Goal: Task Accomplishment & Management: Use online tool/utility

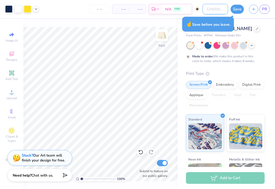
click at [219, 10] on input "Design Title" at bounding box center [214, 9] width 25 height 10
click at [208, 10] on input "Pennant ucsd" at bounding box center [214, 9] width 25 height 10
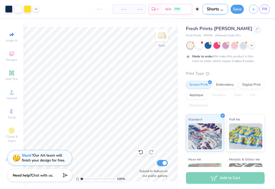
click at [221, 10] on input "Shorts ennant ucsd" at bounding box center [214, 9] width 25 height 10
click at [222, 10] on input "Shorts ennant ucsd" at bounding box center [214, 9] width 25 height 10
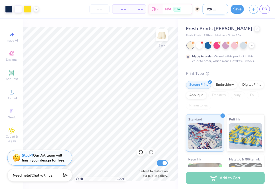
scroll to position [0, 5]
click at [217, 10] on input "Shorts ennant ucsd" at bounding box center [214, 9] width 25 height 10
drag, startPoint x: 217, startPoint y: 10, endPoint x: 234, endPoint y: 9, distance: 17.0
click at [234, 9] on div "Art colors – – Per Item – – Total Est. Delivery N/A FREE Design Title Shorts en…" at bounding box center [137, 9] width 275 height 18
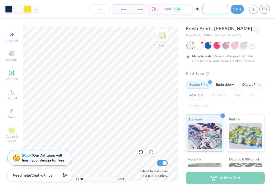
scroll to position [0, 23]
type input "Shorts for yellow set"
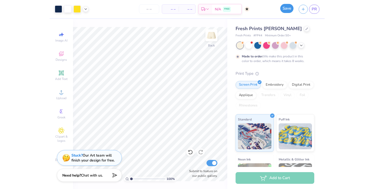
scroll to position [0, 0]
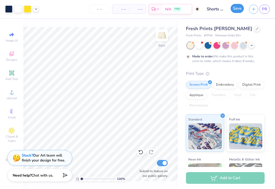
click at [235, 12] on button "Save" at bounding box center [236, 8] width 13 height 9
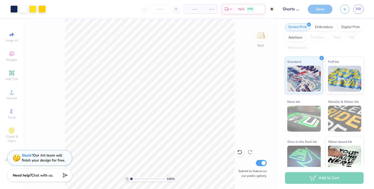
scroll to position [65, 0]
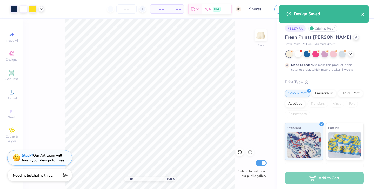
click at [274, 11] on button "close" at bounding box center [363, 14] width 4 height 6
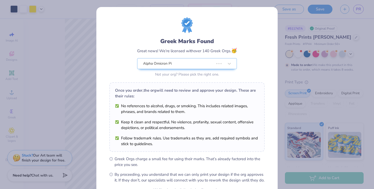
click at [274, 6] on div "Design Saved" at bounding box center [323, 5] width 92 height 2
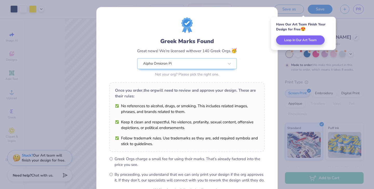
scroll to position [54, 0]
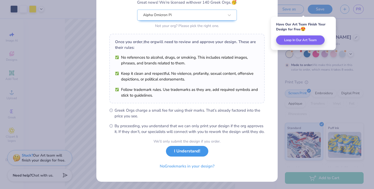
click at [187, 149] on button "I Understand!" at bounding box center [187, 151] width 42 height 11
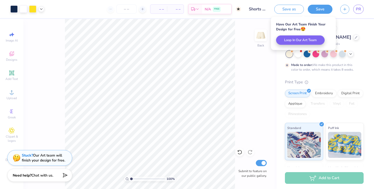
scroll to position [0, 0]
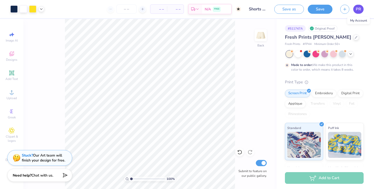
click at [274, 12] on link "PR" at bounding box center [358, 9] width 10 height 9
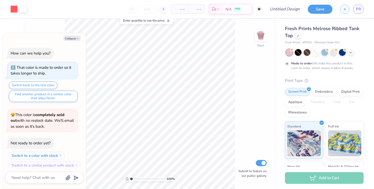
scroll to position [4, 0]
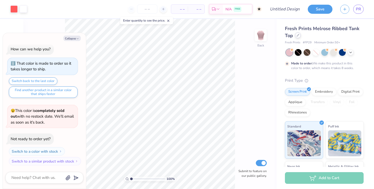
click at [298, 33] on div at bounding box center [298, 35] width 6 height 6
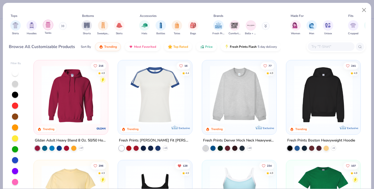
click at [47, 27] on img "filter for Tanks" at bounding box center [48, 25] width 6 height 6
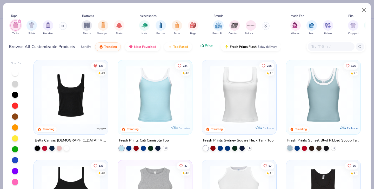
click at [212, 47] on button "Price" at bounding box center [206, 45] width 20 height 9
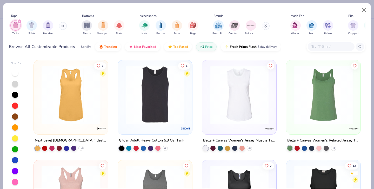
click at [67, 85] on img at bounding box center [71, 94] width 64 height 59
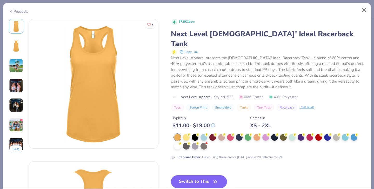
click at [16, 68] on img at bounding box center [16, 66] width 14 height 14
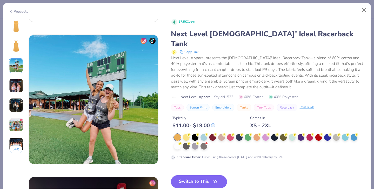
scroll to position [284, 0]
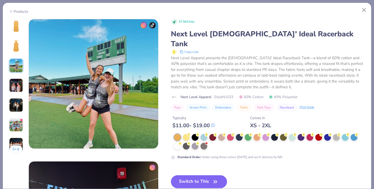
click at [15, 107] on img at bounding box center [16, 105] width 14 height 14
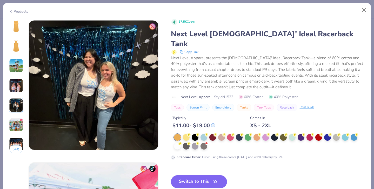
scroll to position [569, 0]
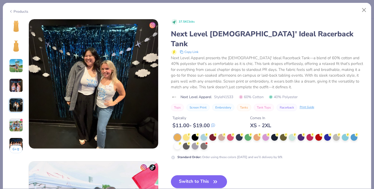
click at [15, 121] on img at bounding box center [16, 125] width 14 height 14
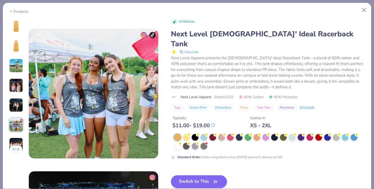
scroll to position [711, 0]
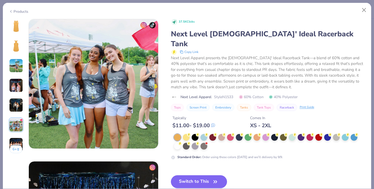
click at [17, 139] on img at bounding box center [16, 145] width 14 height 14
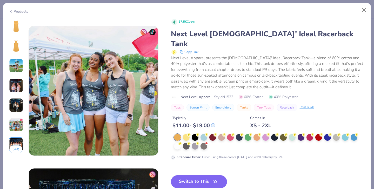
scroll to position [690, 0]
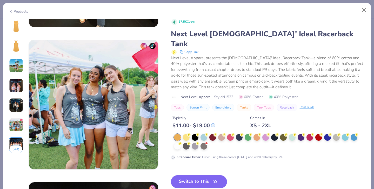
click at [13, 68] on img at bounding box center [16, 66] width 14 height 14
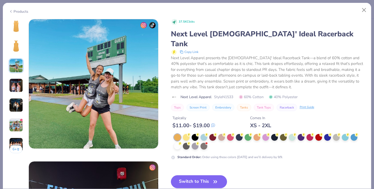
click at [13, 81] on img at bounding box center [16, 85] width 14 height 14
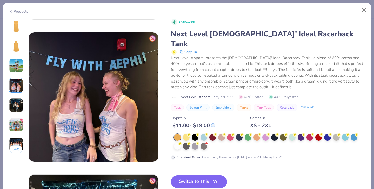
scroll to position [427, 0]
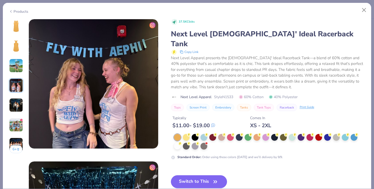
click at [15, 102] on img at bounding box center [16, 105] width 14 height 14
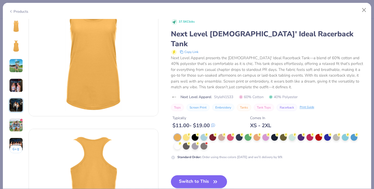
scroll to position [0, 0]
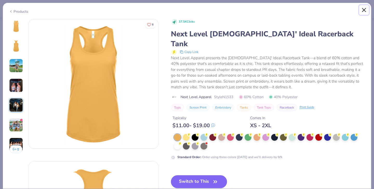
click at [366, 14] on button "Close" at bounding box center [364, 10] width 10 height 10
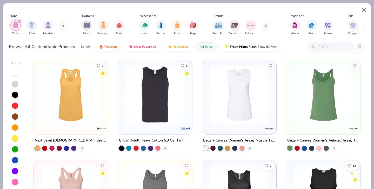
click at [73, 116] on div at bounding box center [7, 94] width 191 height 59
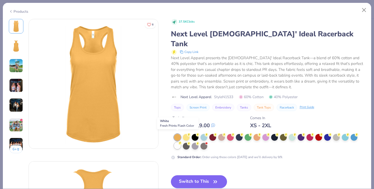
click at [177, 142] on div at bounding box center [177, 145] width 7 height 7
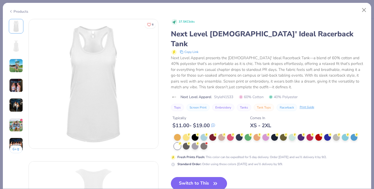
click at [205, 177] on button "Switch to This" at bounding box center [199, 183] width 56 height 13
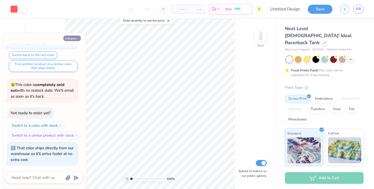
click at [73, 40] on button "Collapse" at bounding box center [71, 38] width 17 height 5
type textarea "x"
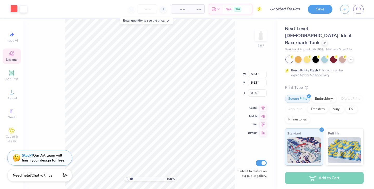
click at [18, 9] on div at bounding box center [13, 8] width 7 height 7
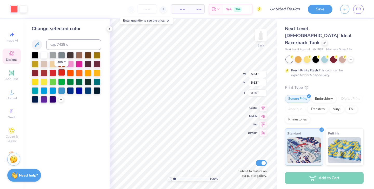
click at [60, 73] on div at bounding box center [61, 72] width 7 height 7
click at [56, 74] on div at bounding box center [52, 72] width 7 height 7
click at [109, 31] on div at bounding box center [110, 29] width 6 height 6
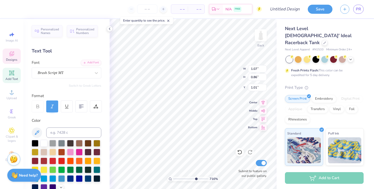
type input "7.1"
drag, startPoint x: 174, startPoint y: 179, endPoint x: 195, endPoint y: 180, distance: 20.8
click at [195, 180] on input "range" at bounding box center [190, 178] width 35 height 5
type textarea "1897"
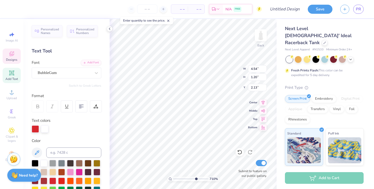
type input "4.54"
type input "1.20"
type input "2.13"
type input "3.59"
type input "0.84"
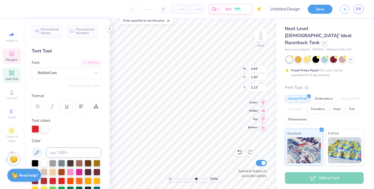
type input "1.45"
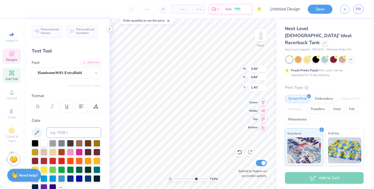
scroll to position [0, 1]
type textarea "Alpha"
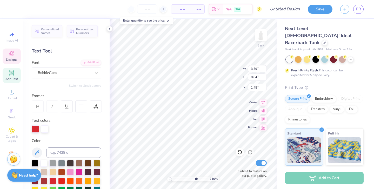
type input "4.54"
type input "1.20"
type input "2.13"
type textarea "omicron"
drag, startPoint x: 195, startPoint y: 180, endPoint x: 182, endPoint y: 183, distance: 12.7
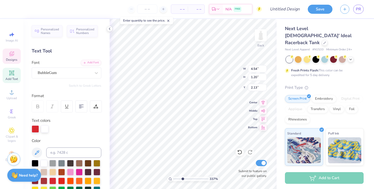
type input "3.36"
click at [182, 181] on input "range" at bounding box center [190, 178] width 35 height 5
type input "3.38"
type input "3.46"
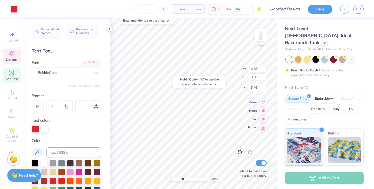
type input "2.28"
type input "0.94"
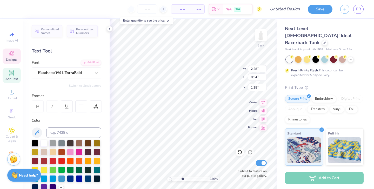
type input "1.60"
type input "6.17"
type input "1.18"
type input "2.28"
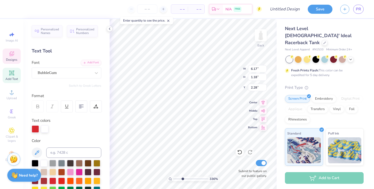
type input "2.28"
type input "0.94"
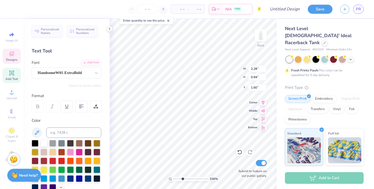
type input "3.46"
type textarea "p"
type textarea "P"
type textarea "pi"
type input "1.60"
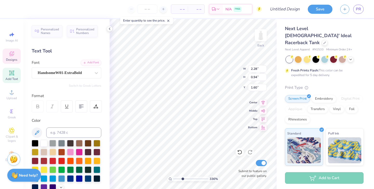
scroll to position [0, 0]
type textarea "alpha"
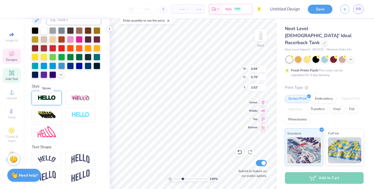
click at [55, 98] on img at bounding box center [47, 98] width 18 height 6
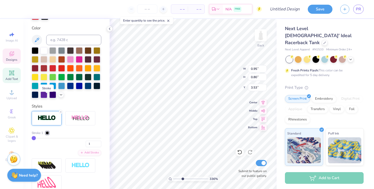
type input "0.95"
type input "0.80"
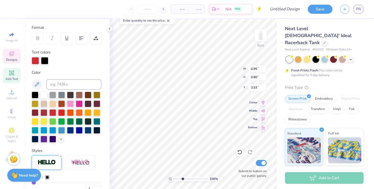
scroll to position [52, 0]
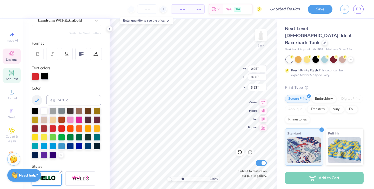
click at [47, 77] on div at bounding box center [44, 75] width 7 height 7
click at [46, 110] on div at bounding box center [43, 110] width 7 height 7
type input "1.65"
type input "1.39"
type input "2.87"
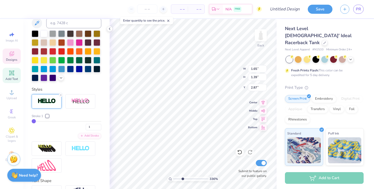
scroll to position [149, 0]
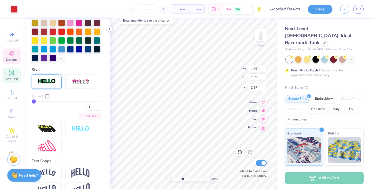
type input "3.38"
type input "3.46"
type input "1.65"
type input "1.39"
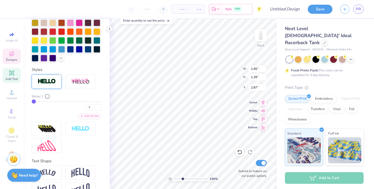
type input "3.46"
type input "2.04"
type input "0.94"
type input "1.60"
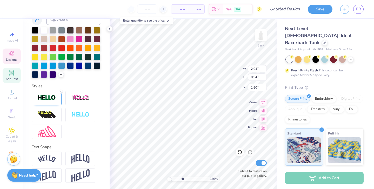
type input "2.05"
type input "0.95"
type input "1.59"
type input "2.04"
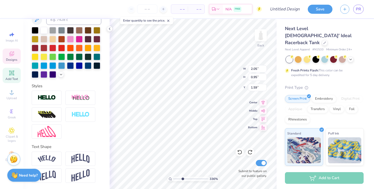
type input "0.94"
type input "1.60"
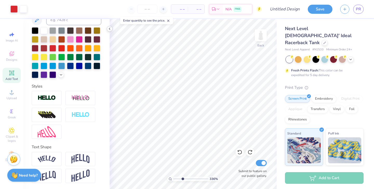
click at [108, 27] on icon at bounding box center [109, 29] width 4 height 4
type input "1.48"
type input "1.05"
type input "0.86"
type input "1.05"
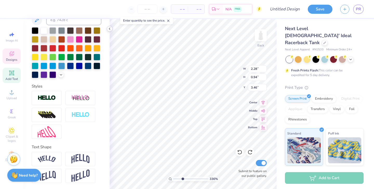
type textarea "pi"
type input "3.38"
type input "1.48"
type input "2.28"
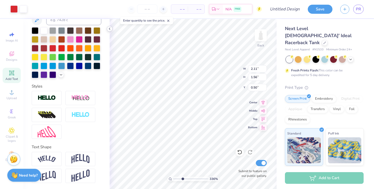
type input "0.94"
type input "1.34"
type input "0.94"
type input "0.79"
type input "3.67"
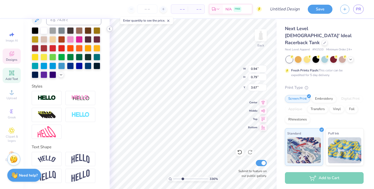
type input "1.32"
type input "1.11"
type input "3.46"
type input "2.28"
type input "0.94"
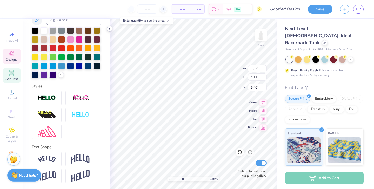
type input "1.34"
type input "2.79"
type input "1.15"
type input "1.34"
type input "2.97"
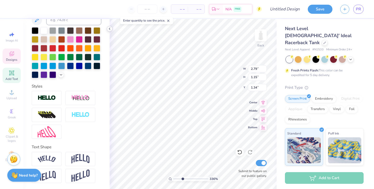
type input "1.22"
type input "1.27"
type input "3.38"
type input "3.46"
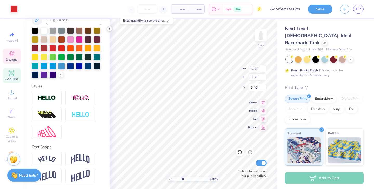
type input "3.53"
type input "3.17"
type input "3.15"
click at [253, 75] on div "336 % Back W 2.11 2.11 " H 1.56 1.56 " Y 0.50 0.50 " Center Middle Top Bottom S…" at bounding box center [192, 104] width 167 height 170
type input "2.07"
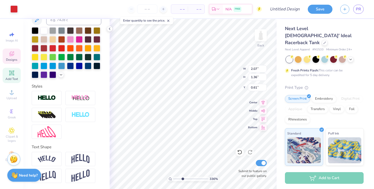
type input "1.36"
type input "0.80"
type input "1.98"
type input "1.53"
type input "0.50"
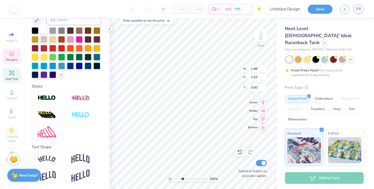
type input "1.05"
type input "0.86"
type input "1.09"
type input "1.24"
type input "0.61"
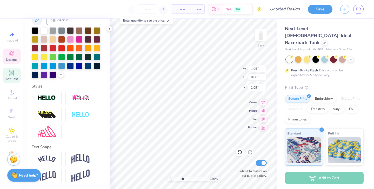
type input "1.21"
type input "1.07"
type input "0.65"
type input "0.76"
type input "1.17"
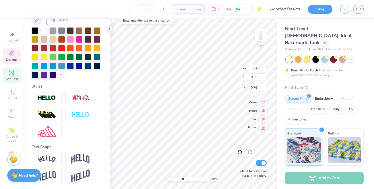
type input "0.36"
type input "0.85"
type input "1.24"
type input "0.61"
type input "1.21"
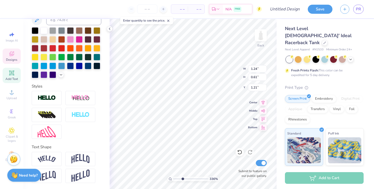
type input "1.10"
type input "0.54"
type input "1.21"
type input "1.17"
type input "0.36"
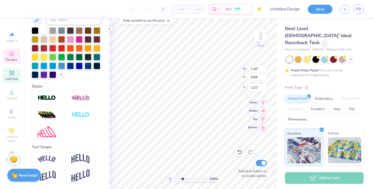
type input "0.85"
type input "1.18"
type input "0.42"
type input "0.82"
type input "0.57"
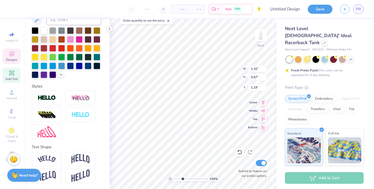
type input "1.19"
type input "1.13"
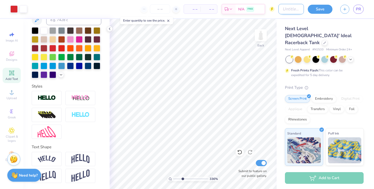
click at [281, 8] on input "Design Title" at bounding box center [290, 9] width 25 height 10
type input "cherry fdoc"
click at [325, 10] on button "Save" at bounding box center [319, 8] width 25 height 9
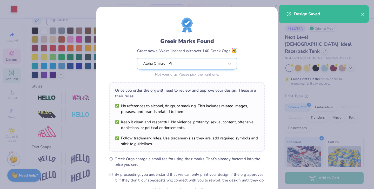
scroll to position [54, 0]
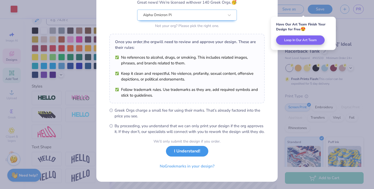
click at [185, 151] on button "I Understand!" at bounding box center [187, 151] width 42 height 11
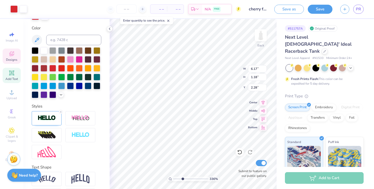
type input "6.17"
type input "1.18"
type input "2.28"
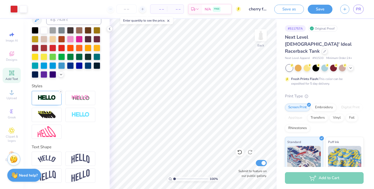
drag, startPoint x: 182, startPoint y: 178, endPoint x: 159, endPoint y: 180, distance: 22.6
type input "1"
click at [173, 180] on input "range" at bounding box center [190, 178] width 35 height 5
click at [359, 12] on link "PR" at bounding box center [358, 9] width 10 height 9
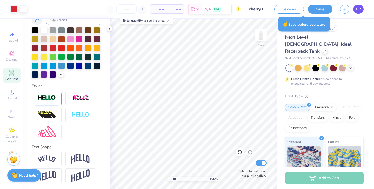
click at [357, 12] on link "PR" at bounding box center [358, 9] width 10 height 9
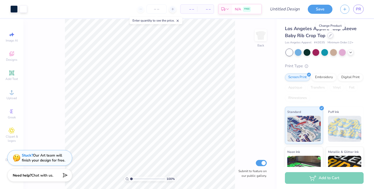
click at [331, 38] on div at bounding box center [330, 35] width 6 height 6
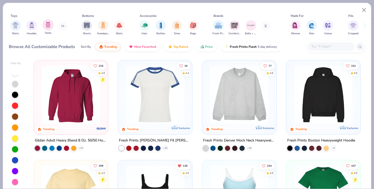
click at [48, 26] on img "filter for Tanks" at bounding box center [48, 25] width 6 height 6
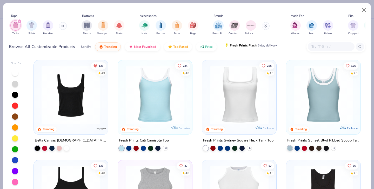
click at [235, 49] on button "Fresh Prints Flash 5 day delivery" at bounding box center [251, 45] width 60 height 9
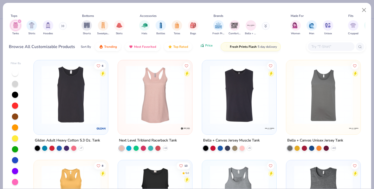
click at [210, 49] on button "Price" at bounding box center [206, 45] width 20 height 9
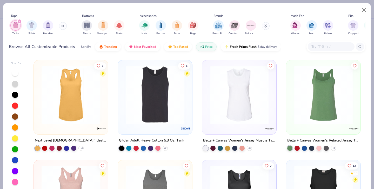
click at [84, 99] on img at bounding box center [71, 94] width 64 height 59
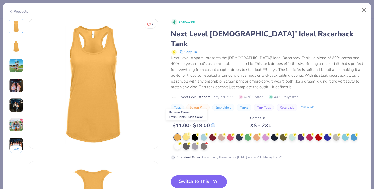
click at [187, 133] on div at bounding box center [186, 136] width 7 height 7
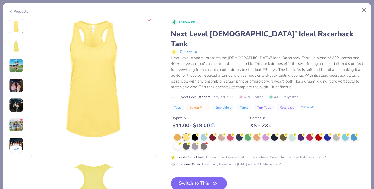
scroll to position [6, 0]
click at [231, 133] on div at bounding box center [230, 136] width 7 height 7
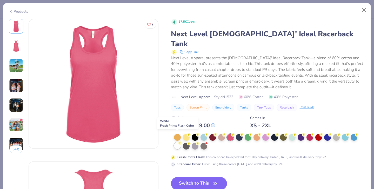
click at [179, 142] on div at bounding box center [177, 145] width 7 height 7
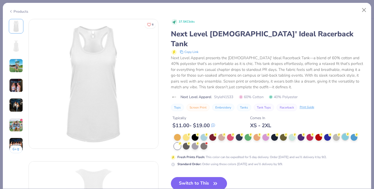
click at [345, 133] on div at bounding box center [344, 136] width 7 height 7
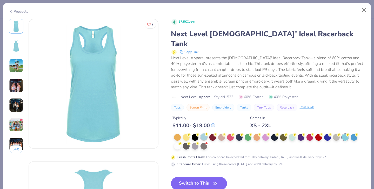
click at [204, 133] on div at bounding box center [203, 136] width 7 height 7
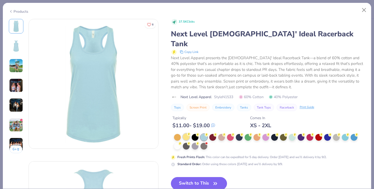
click at [186, 133] on div at bounding box center [186, 136] width 7 height 7
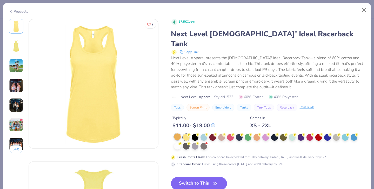
click at [180, 133] on div at bounding box center [177, 136] width 7 height 7
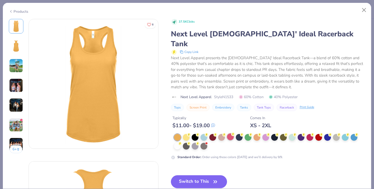
click at [232, 133] on div at bounding box center [230, 136] width 7 height 7
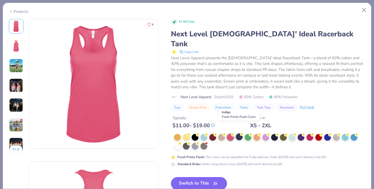
click at [241, 133] on div at bounding box center [239, 136] width 7 height 7
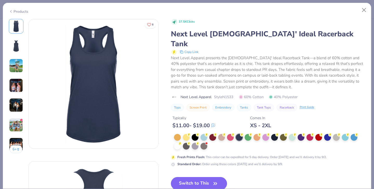
click at [216, 180] on icon "button" at bounding box center [214, 183] width 7 height 7
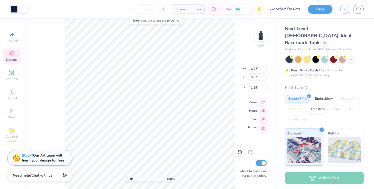
type input "1.59"
click at [15, 9] on div at bounding box center [13, 8] width 7 height 7
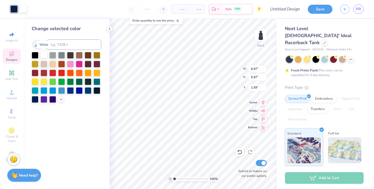
click at [43, 55] on div at bounding box center [43, 54] width 7 height 7
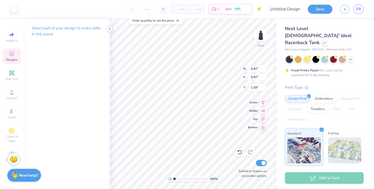
type input "1.26"
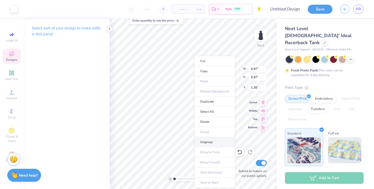
click at [209, 140] on li "Ungroup" at bounding box center [214, 142] width 41 height 10
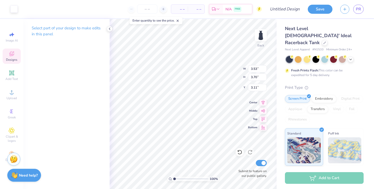
type input "7.93"
click at [197, 87] on div "Hold “Option ⌥” to see the space between elements." at bounding box center [194, 93] width 52 height 12
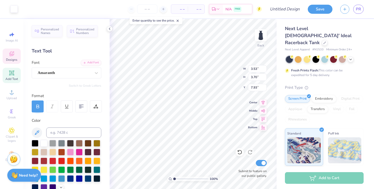
type input "0.46"
type input "0.53"
type input "4.26"
drag, startPoint x: 175, startPoint y: 179, endPoint x: 188, endPoint y: 178, distance: 13.8
type input "5.09"
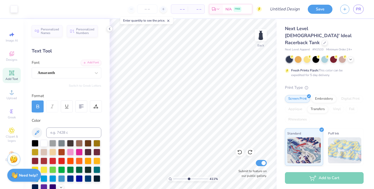
click at [188, 178] on input "range" at bounding box center [190, 178] width 35 height 5
type input "0.46"
type input "0.53"
type input "4.26"
type input "0.43"
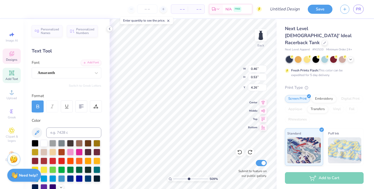
type input "0.52"
type input "0.44"
type input "0.50"
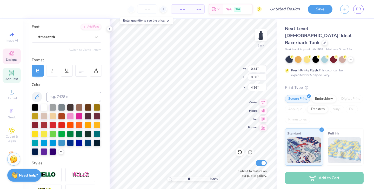
scroll to position [50, 0]
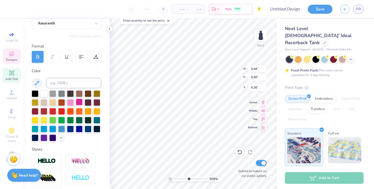
click at [77, 103] on div at bounding box center [79, 102] width 7 height 7
type input "0.28"
type input "0.49"
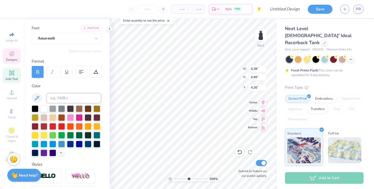
scroll to position [27, 0]
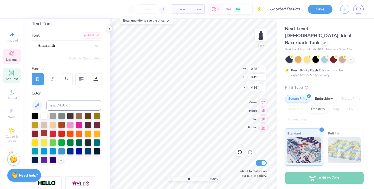
click at [43, 135] on div at bounding box center [43, 133] width 7 height 7
type input "3.53"
type input "3.70"
type input "3.52"
type input "0.46"
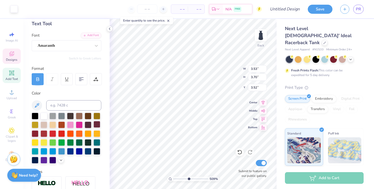
type input "0.53"
type input "4.99"
type input "3.53"
type input "3.70"
type input "3.14"
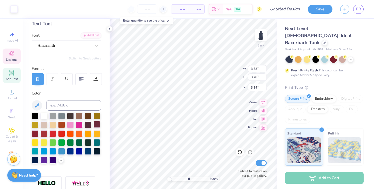
type input "0.34"
type input "0.49"
type input "4.26"
click at [70, 122] on div at bounding box center [70, 124] width 7 height 7
type input "0.46"
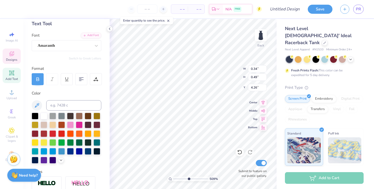
type input "0.53"
click at [86, 123] on div at bounding box center [88, 124] width 7 height 7
click at [45, 160] on div at bounding box center [43, 159] width 7 height 7
click at [62, 150] on div at bounding box center [61, 150] width 7 height 7
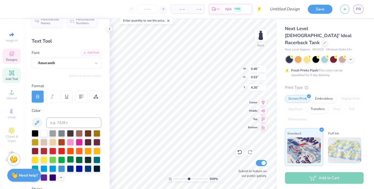
scroll to position [5, 0]
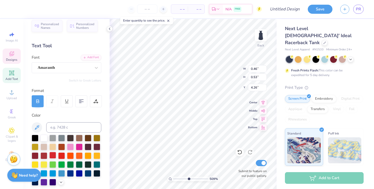
click at [54, 154] on div at bounding box center [52, 155] width 7 height 7
type input "3.53"
type input "3.70"
type input "3.14"
type input "0.43"
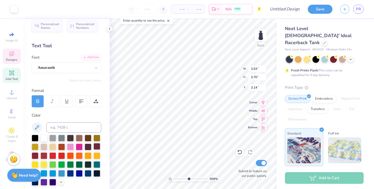
type input "0.52"
type input "4.26"
click at [35, 161] on div at bounding box center [35, 164] width 7 height 7
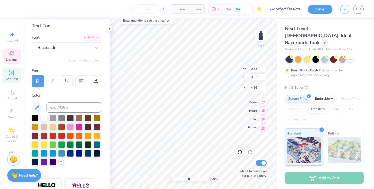
click at [62, 163] on icon at bounding box center [61, 162] width 4 height 4
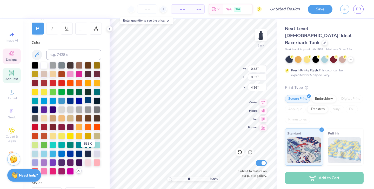
scroll to position [77, 0]
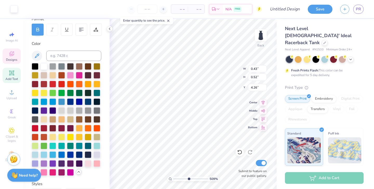
type input "3.53"
type input "3.70"
type input "3.14"
type input "0.46"
type input "0.53"
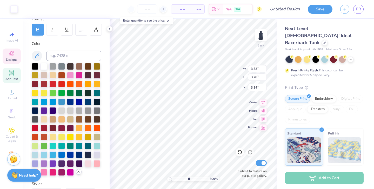
type input "4.99"
click at [51, 146] on div at bounding box center [52, 145] width 7 height 7
click at [62, 145] on div at bounding box center [61, 145] width 7 height 7
click at [70, 163] on div at bounding box center [70, 163] width 7 height 7
click at [85, 159] on div at bounding box center [67, 119] width 70 height 113
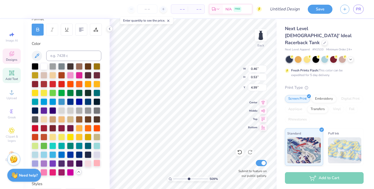
click at [93, 162] on div at bounding box center [96, 163] width 7 height 7
click at [95, 162] on div at bounding box center [96, 163] width 7 height 7
click at [47, 171] on div at bounding box center [43, 171] width 7 height 7
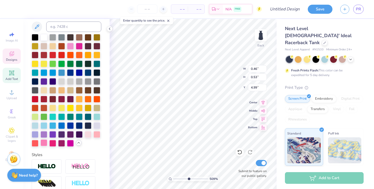
click at [46, 143] on div at bounding box center [43, 142] width 7 height 7
click at [36, 143] on div at bounding box center [35, 142] width 7 height 7
click at [42, 143] on div at bounding box center [43, 142] width 7 height 7
type input "0.44"
type input "0.50"
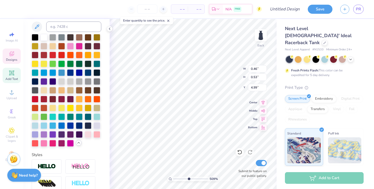
type input "4.26"
click at [44, 144] on div at bounding box center [43, 142] width 7 height 7
type input "0.28"
type input "0.49"
click at [42, 143] on div at bounding box center [43, 142] width 7 height 7
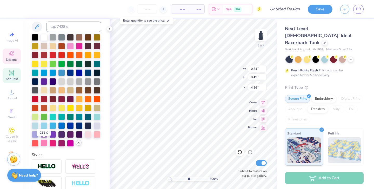
click at [44, 141] on div at bounding box center [43, 142] width 7 height 7
type input "0.46"
type input "0.53"
click at [44, 143] on div at bounding box center [43, 142] width 7 height 7
type input "0.43"
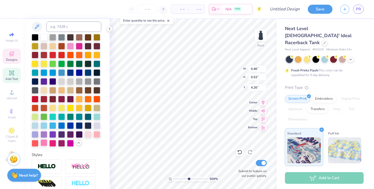
type input "0.52"
click at [45, 144] on div at bounding box center [43, 142] width 7 height 7
type input "0.34"
type input "0.49"
type input "4.99"
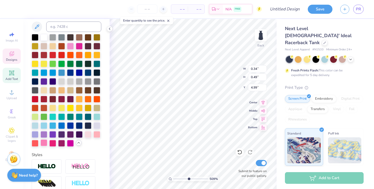
click at [46, 142] on div at bounding box center [43, 142] width 7 height 7
type input "3.53"
type input "3.70"
type input "3.14"
type input "0.46"
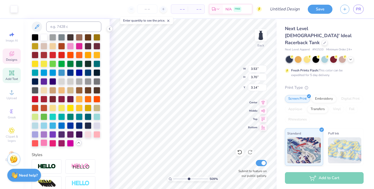
type input "0.53"
type input "4.99"
type input "3.53"
type input "3.70"
type input "3.14"
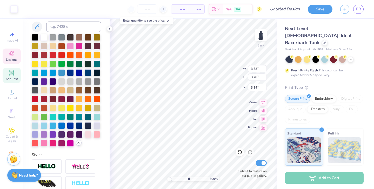
type input "0.44"
type input "0.50"
type input "4.26"
type input "3.53"
type input "3.70"
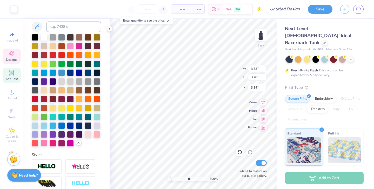
type input "3.02"
type input "3.74"
type input "3.91"
type input "2.96"
type input "0.44"
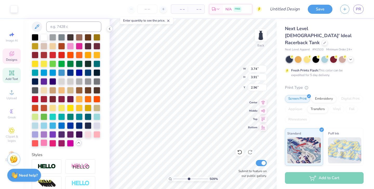
type input "0.50"
type input "3.88"
type input "0.28"
type input "0.49"
type input "3.88"
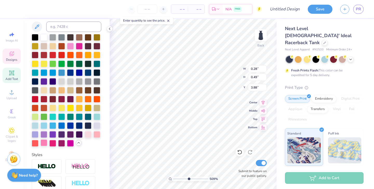
type input "0.34"
type input "3.88"
type input "0.46"
type input "0.53"
type input "3.84"
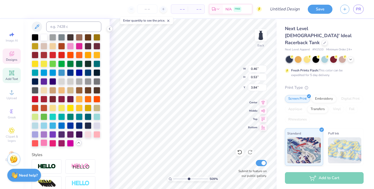
type input "0.43"
type input "0.52"
type input "3.85"
type input "3.74"
type input "3.91"
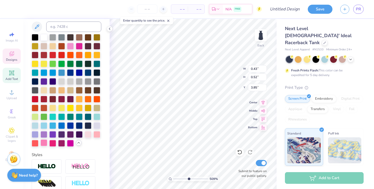
type input "2.96"
type input "0.28"
type input "0.49"
type input "3.84"
type input "0.34"
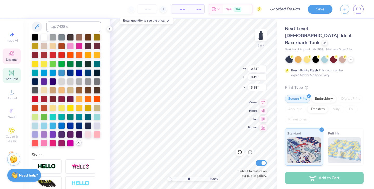
type input "3.86"
type input "0.44"
type input "0.50"
type input "3.84"
type input "3.74"
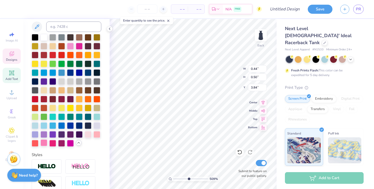
type input "3.91"
type input "2.96"
type input "0.34"
type input "0.49"
type input "4.50"
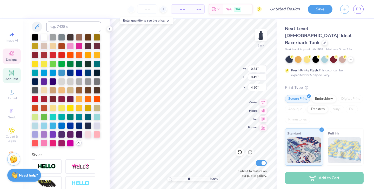
type textarea "O"
type input "0.46"
type input "0.53"
type input "4.99"
type textarea "H"
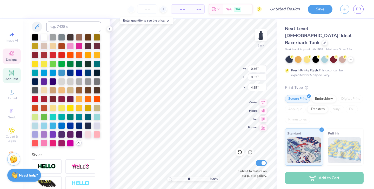
type textarea "M"
type input "3.74"
type input "3.91"
type input "2.96"
type input "0.57"
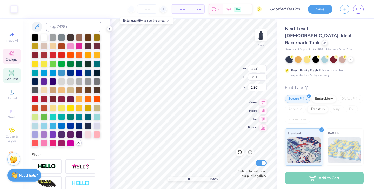
type input "0.54"
type input "4.50"
type input "3.74"
type input "3.91"
type input "2.96"
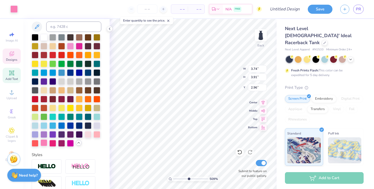
type input "0.57"
type input "0.54"
type input "4.50"
type textarea "I"
type input "3.74"
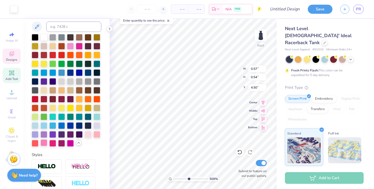
type input "3.91"
type input "2.96"
type input "0.19"
type input "0.48"
type input "4.53"
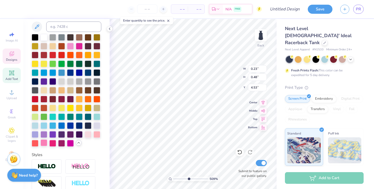
type input "3.74"
type input "3.91"
type input "2.96"
type input "0.23"
type input "0.48"
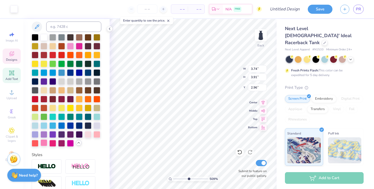
type input "4.53"
type textarea "C"
type input "3.74"
type input "3.91"
type input "2.96"
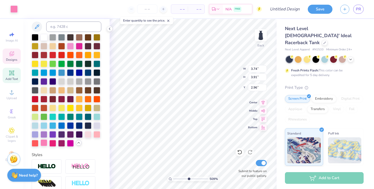
type input "0.39"
type input "0.48"
type input "4.52"
type input "0.41"
type input "4.53"
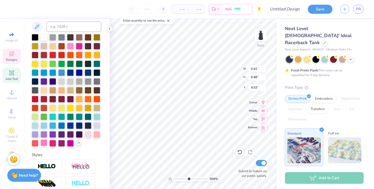
type input "0.38"
type input "4.52"
type input "3.74"
type input "3.91"
type input "2.93"
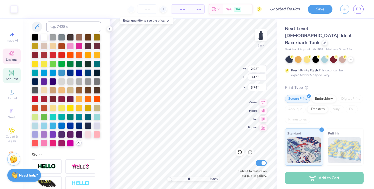
type input "3.78"
type input "0.44"
type input "0.50"
type input "3.84"
type input "0.28"
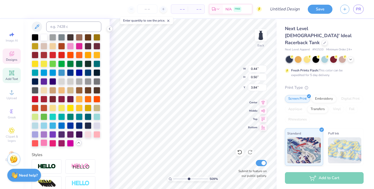
type input "0.49"
type input "0.34"
type input "3.86"
type input "0.46"
type input "0.53"
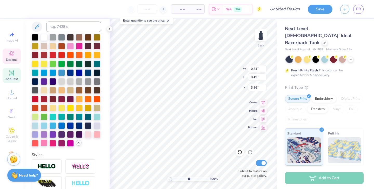
type input "3.84"
type input "0.43"
type input "0.52"
type input "3.85"
type input "0.28"
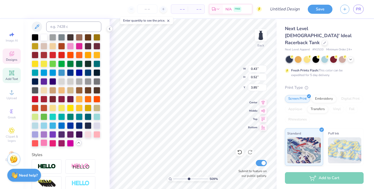
type input "0.49"
type input "3.84"
type input "0.44"
type input "0.50"
type input "3.86"
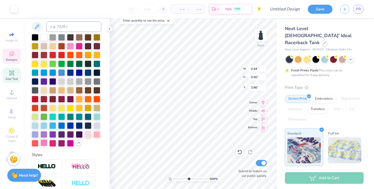
type input "3.74"
type input "3.91"
type input "2.93"
type input "0.43"
type input "0.48"
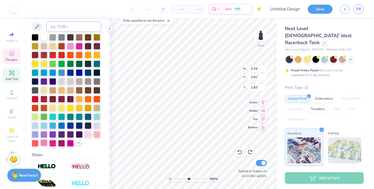
type input "4.50"
type input "0.57"
type input "0.54"
type input "4.49"
type input "0.23"
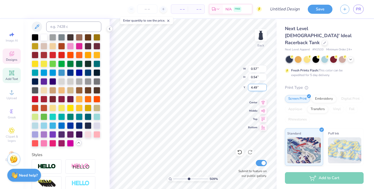
type input "0.48"
type input "4.52"
type input "3.74"
type input "3.91"
type input "2.93"
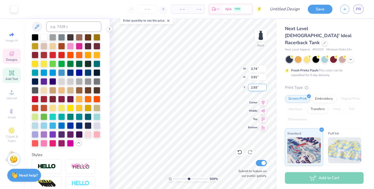
type input "0.23"
type input "0.48"
type input "4.52"
type textarea "R"
type input "3.74"
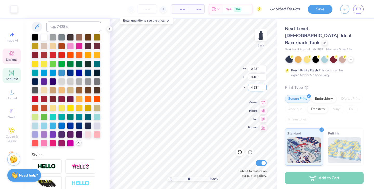
type input "3.91"
type input "2.93"
type input "0.48"
type input "0.50"
type input "4.52"
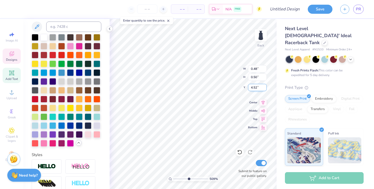
type input "0.38"
type input "0.48"
type textarea "O"
type input "0.21"
type input "5.04"
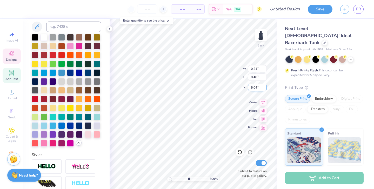
type input "0.43"
type input "4.52"
drag, startPoint x: 187, startPoint y: 178, endPoint x: 218, endPoint y: 177, distance: 30.6
click at [206, 177] on input "range" at bounding box center [189, 178] width 33 height 5
drag, startPoint x: 204, startPoint y: 178, endPoint x: 182, endPoint y: 179, distance: 22.3
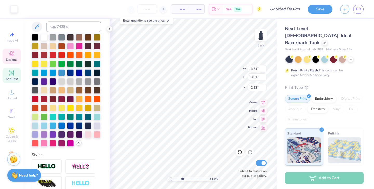
click at [182, 179] on input "range" at bounding box center [190, 178] width 35 height 5
click at [169, 189] on html "Art colors – – Per Item – – Total Est. Delivery N/A FREE Design Title Save PR I…" at bounding box center [187, 94] width 374 height 189
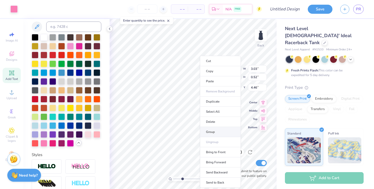
click at [215, 133] on li "Group" at bounding box center [220, 132] width 41 height 10
click at [201, 131] on li "Group" at bounding box center [213, 132] width 41 height 10
click at [215, 130] on li "Group" at bounding box center [221, 132] width 41 height 10
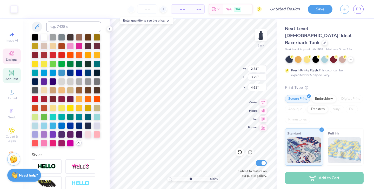
drag, startPoint x: 182, startPoint y: 178, endPoint x: 190, endPoint y: 177, distance: 7.9
click at [190, 177] on input "range" at bounding box center [190, 178] width 35 height 5
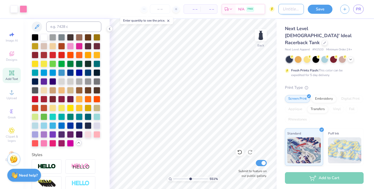
click at [278, 10] on input "Design Title" at bounding box center [290, 9] width 25 height 10
drag, startPoint x: 328, startPoint y: 11, endPoint x: 301, endPoint y: 37, distance: 36.9
click at [328, 11] on button "Save" at bounding box center [319, 9] width 25 height 9
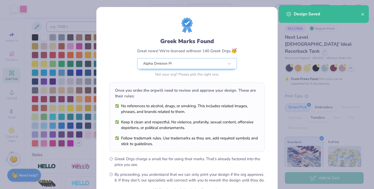
scroll to position [54, 0]
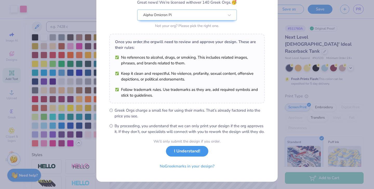
click at [179, 154] on button "I Understand!" at bounding box center [187, 151] width 42 height 11
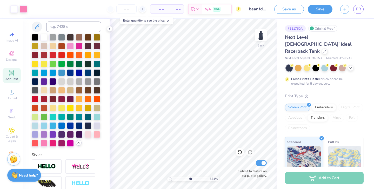
scroll to position [0, 0]
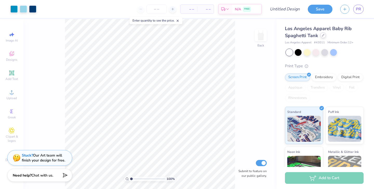
click at [320, 36] on div at bounding box center [323, 35] width 6 height 6
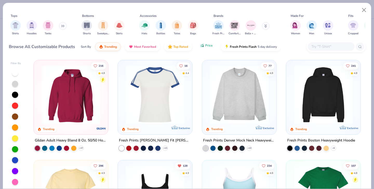
click at [208, 48] on button "Price" at bounding box center [206, 45] width 20 height 9
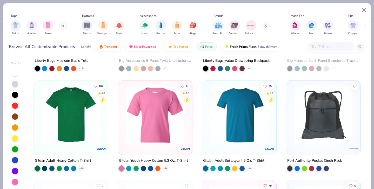
scroll to position [182, 0]
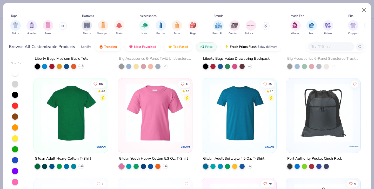
click at [78, 118] on img at bounding box center [71, 112] width 64 height 59
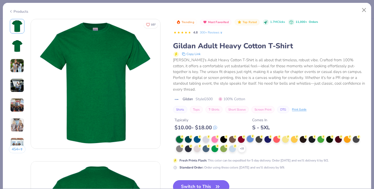
click at [252, 135] on div at bounding box center [249, 138] width 7 height 7
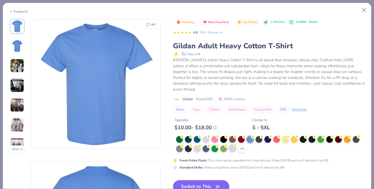
click at [233, 145] on div at bounding box center [232, 148] width 7 height 7
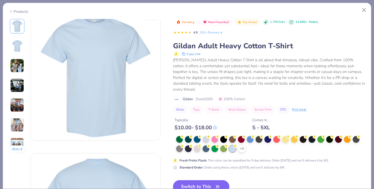
scroll to position [9, 0]
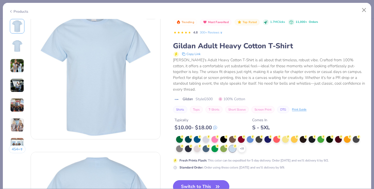
drag, startPoint x: 208, startPoint y: 176, endPoint x: 228, endPoint y: 74, distance: 103.5
click at [208, 180] on button "Switch to This" at bounding box center [201, 186] width 56 height 13
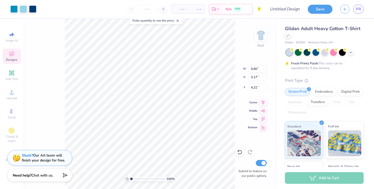
type input "4.21"
type input "9.65"
type input "5.45"
drag, startPoint x: 132, startPoint y: 179, endPoint x: 146, endPoint y: 178, distance: 14.0
type input "5.25"
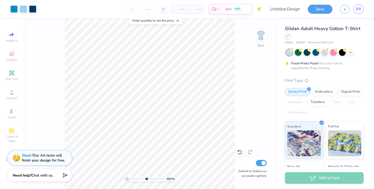
click at [146, 178] on input "range" at bounding box center [147, 178] width 35 height 5
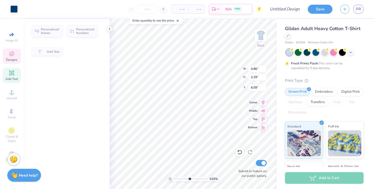
type input "0.86"
type input "2.29"
type input "6.09"
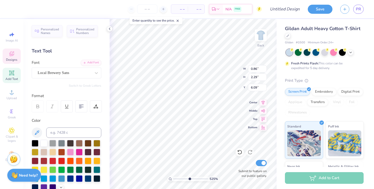
scroll to position [0, 0]
type textarea "O"
drag, startPoint x: 189, startPoint y: 177, endPoint x: 184, endPoint y: 177, distance: 5.2
type input "3.76"
click at [184, 177] on input "range" at bounding box center [190, 178] width 35 height 5
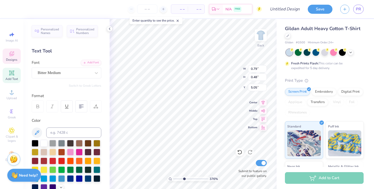
type input "1.08"
type input "0.66"
type input "4.92"
type input "0.59"
type input "0.17"
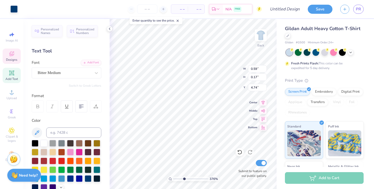
type input "4.61"
type input "1.08"
type input "0.66"
type input "4.80"
type input "1.74"
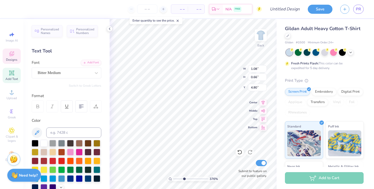
type input "1.08"
type input "4.59"
type input "1.46"
type input "0.72"
type input "4.74"
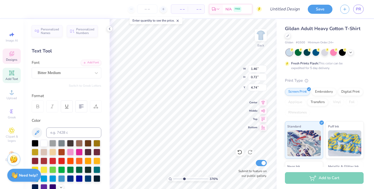
type input "1.32"
type input "0.65"
type input "4.78"
type input "1.53"
type input "0.54"
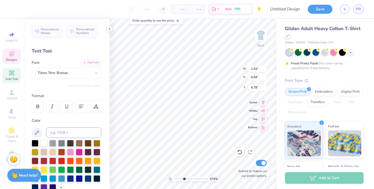
type input "1.82"
type input "0.64"
type input "4.80"
type input "1.94"
type input "0.68"
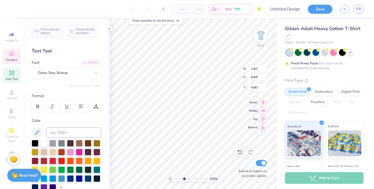
type input "4.74"
type input "1.32"
type input "0.65"
type input "4.78"
type input "1.94"
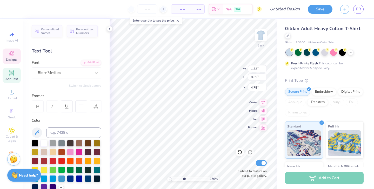
type input "0.68"
type input "4.74"
type input "2.13"
type input "0.75"
type input "4.71"
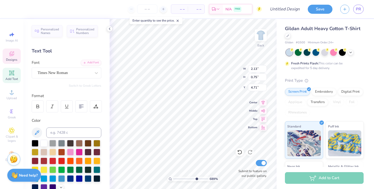
drag, startPoint x: 184, startPoint y: 179, endPoint x: 197, endPoint y: 175, distance: 12.9
type input "7.46"
click at [197, 176] on input "range" at bounding box center [190, 178] width 35 height 5
type input "1.74"
type input "1.08"
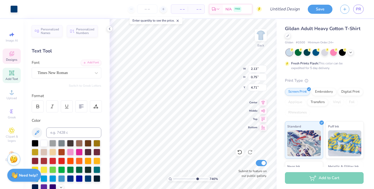
type input "4.56"
type input "2.13"
type input "0.75"
type input "4.71"
type input "1.08"
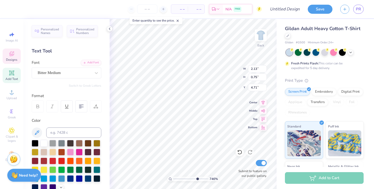
type input "0.66"
type input "4.80"
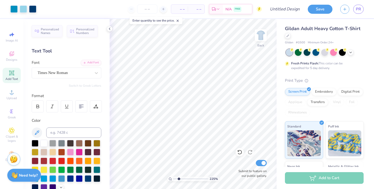
type input "2.22"
click at [178, 174] on div "225 %" at bounding box center [193, 104] width 170 height 170
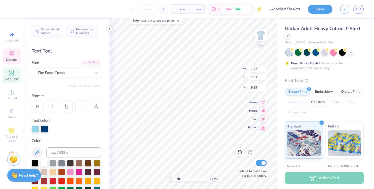
type input "1.02"
type input "1.91"
type input "6.07"
type input "1.20"
type input "2.26"
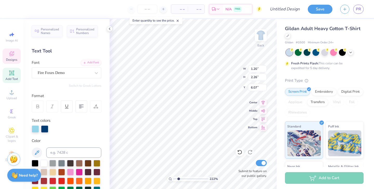
type input "6.11"
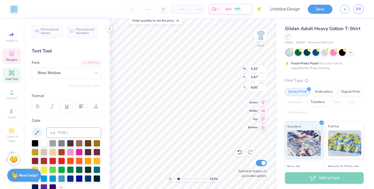
type input "8.61"
type input "4.28"
type input "4.27"
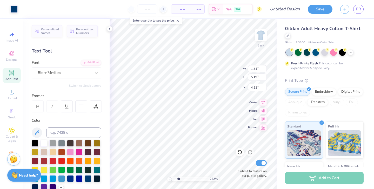
type input "4.51"
type input "4.47"
type input "4.11"
type input "4.42"
type input "4.65"
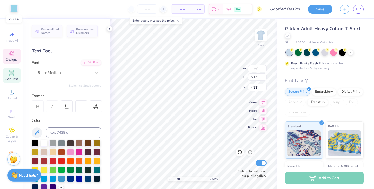
click at [16, 9] on div at bounding box center [13, 8] width 7 height 7
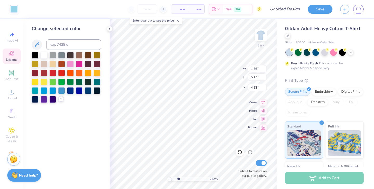
click at [61, 100] on icon at bounding box center [61, 99] width 4 height 4
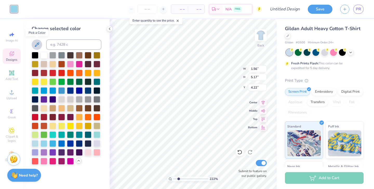
click at [35, 45] on icon at bounding box center [37, 45] width 6 height 6
type input "1.31"
type input "4.73"
type input "4.43"
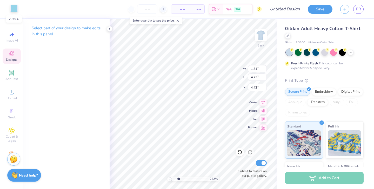
click at [14, 10] on div at bounding box center [13, 8] width 7 height 7
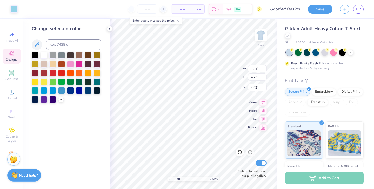
type input "1.74"
type input "1.08"
type input "4.34"
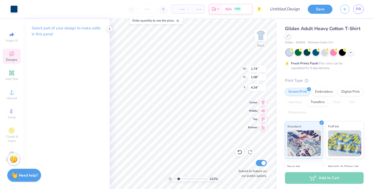
type input "1.31"
type input "4.73"
type input "4.43"
click at [16, 11] on div at bounding box center [13, 8] width 7 height 7
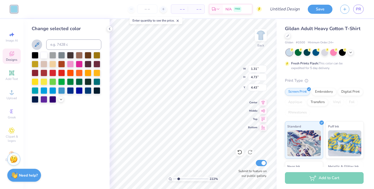
click at [39, 44] on icon at bounding box center [37, 45] width 6 height 6
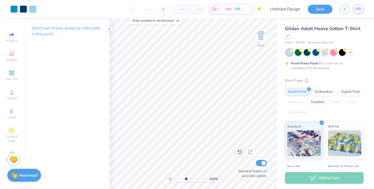
drag, startPoint x: 178, startPoint y: 178, endPoint x: 186, endPoint y: 177, distance: 7.8
type input "4.37"
click at [186, 177] on input "range" at bounding box center [190, 178] width 35 height 5
type input "4.36"
type input "1.39"
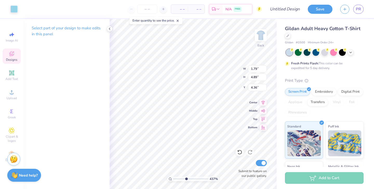
type input "3.79"
type input "5.46"
click at [168, 189] on html "Art colors – – Per Item – – Total Est. Delivery N/A FREE Design Title Save PR I…" at bounding box center [187, 94] width 374 height 189
type input "0.33"
type input "0.89"
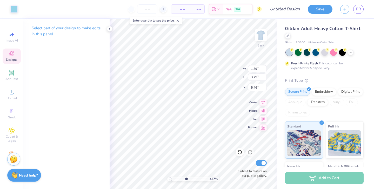
type input "8.36"
type input "1.63"
type input "4.43"
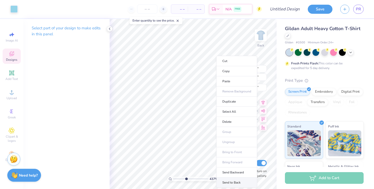
click at [229, 182] on li "Send to Back" at bounding box center [236, 182] width 41 height 10
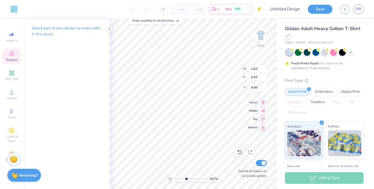
type input "4.34"
type input "1.80"
type input "4.90"
click at [109, 29] on polyline at bounding box center [109, 29] width 1 height 2
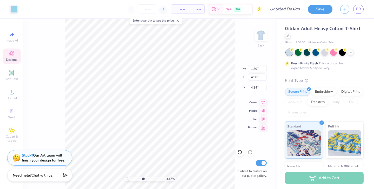
type input "4.39"
type input "1.46"
type input "3.99"
click at [264, 126] on icon at bounding box center [262, 126] width 7 height 6
type input "4.34"
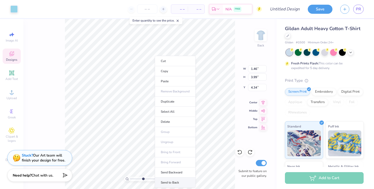
click at [170, 184] on li "Send to Back" at bounding box center [175, 182] width 41 height 10
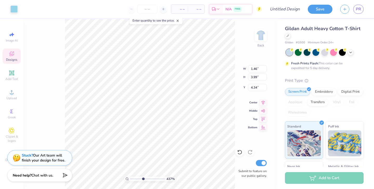
type input "4.22"
click at [14, 8] on div at bounding box center [13, 8] width 7 height 7
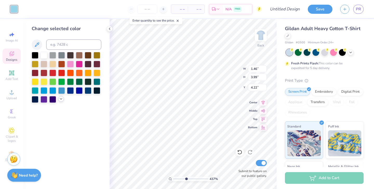
click at [61, 97] on icon at bounding box center [61, 99] width 4 height 4
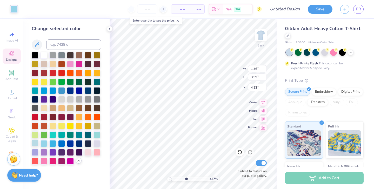
click at [36, 146] on div at bounding box center [35, 143] width 7 height 7
click at [43, 145] on div at bounding box center [43, 143] width 7 height 7
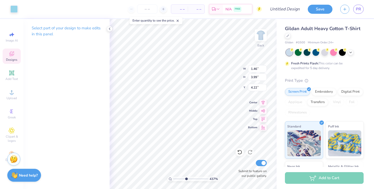
type input "4.20"
type input "1.50"
type input "4.09"
type input "1.46"
type input "3.99"
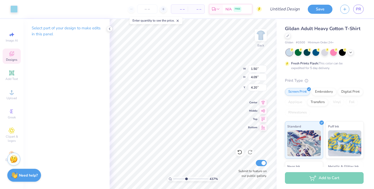
type input "5.26"
type input "1.47"
type input "4.02"
type input "5.23"
type input "1.12"
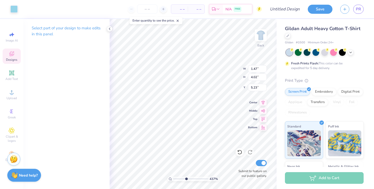
type input "1.86"
type input "5.77"
type input "1.41"
type input "5.19"
type input "4.42"
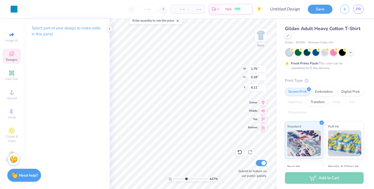
type input "1.74"
type input "1.08"
type input "4.36"
type input "0.84"
type input "2.34"
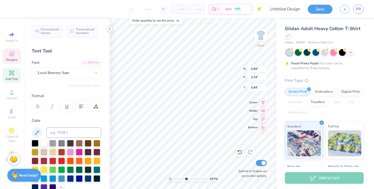
type input "6.04"
click at [110, 29] on polyline at bounding box center [109, 29] width 1 height 2
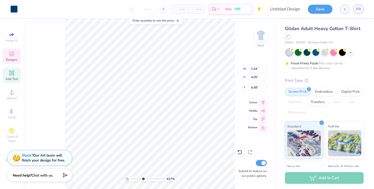
type input "4.68"
drag, startPoint x: 143, startPoint y: 178, endPoint x: 176, endPoint y: 183, distance: 33.1
type input "10"
click at [163, 181] on input "range" at bounding box center [146, 178] width 33 height 5
type input "1.53"
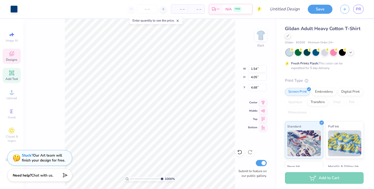
type input "5.18"
type input "4.42"
type input "0.75"
type input "8.60"
type input "1.52"
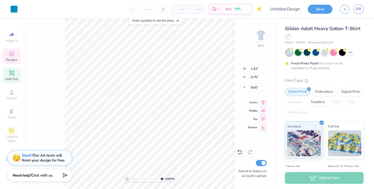
type input "0.12"
type input "9.32"
type input "1.53"
type input "5.18"
type input "4.50"
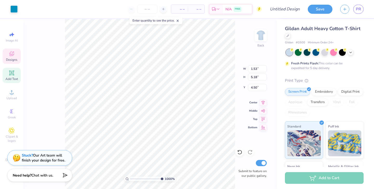
type input "1.20"
type input "2.26"
type input "6.12"
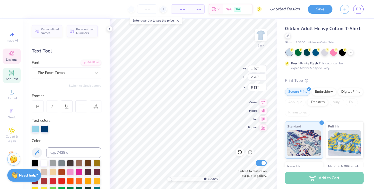
type input "1.38"
type input "5.20"
type input "4.65"
type input "1.36"
type input "0.05"
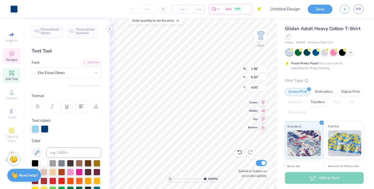
type input "9.59"
type input "1.39"
type input "0.38"
type input "4.87"
type input "0.50"
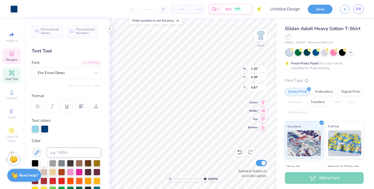
type input "2.33"
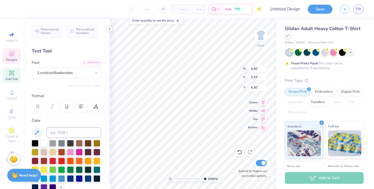
type input "6.27"
type input "0.43"
type input "0.92"
type input "6.14"
type input "1.92"
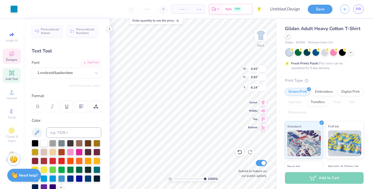
type input "5.19"
type input "4.21"
type input "1.79"
type input "4.89"
type input "4.36"
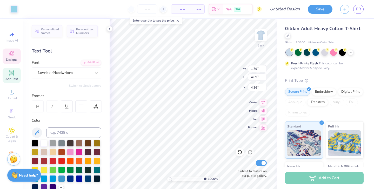
type input "1.92"
type input "5.19"
type input "4.21"
type input "1.62"
type input "2.49"
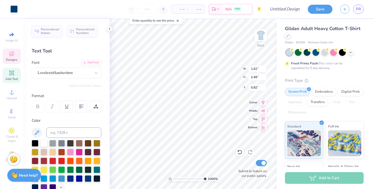
type input "5.84"
type input "0.43"
type input "0.92"
type input "5.95"
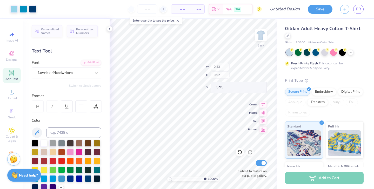
type input "1.38"
type input "5.20"
type input "4.65"
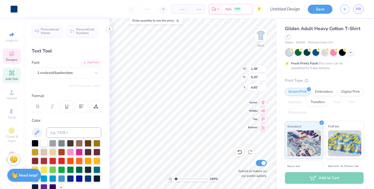
drag, startPoint x: 203, startPoint y: 178, endPoint x: 176, endPoint y: 174, distance: 28.0
type input "1.43"
click at [176, 176] on input "range" at bounding box center [190, 178] width 35 height 5
type input "4.43"
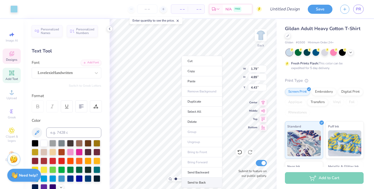
click at [196, 180] on li "Send to Back" at bounding box center [201, 182] width 41 height 10
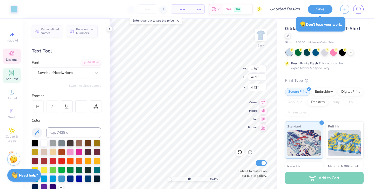
drag, startPoint x: 175, startPoint y: 179, endPoint x: 188, endPoint y: 179, distance: 13.0
type input "5.13"
click at [188, 179] on input "range" at bounding box center [190, 178] width 35 height 5
type input "4.46"
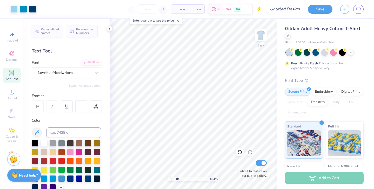
drag, startPoint x: 188, startPoint y: 179, endPoint x: 177, endPoint y: 173, distance: 12.2
type input "1.84"
click at [177, 176] on input "range" at bounding box center [190, 178] width 35 height 5
type input "6.08"
click at [56, 134] on input at bounding box center [73, 132] width 55 height 10
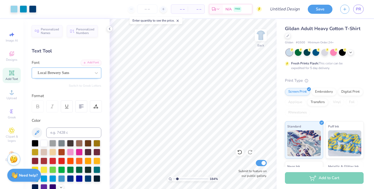
click at [64, 76] on div "Local Brewery Sans" at bounding box center [64, 73] width 54 height 8
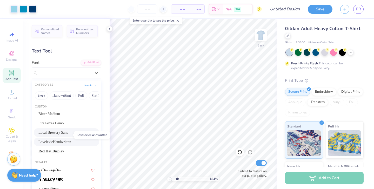
scroll to position [9, 0]
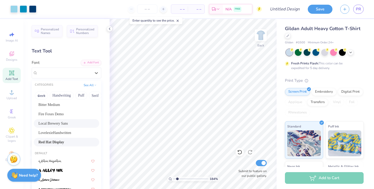
click at [68, 143] on div "Red Hat Display" at bounding box center [66, 141] width 56 height 5
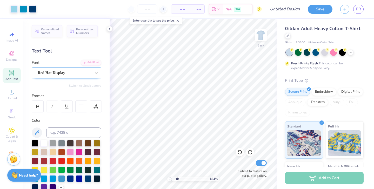
click at [66, 71] on div "Red Hat Display" at bounding box center [64, 73] width 54 height 8
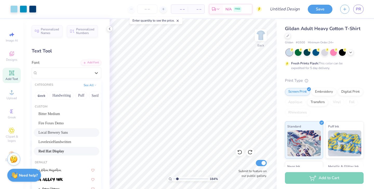
scroll to position [18, 0]
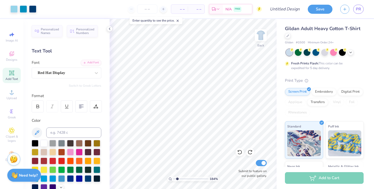
click at [15, 74] on div "Add Text" at bounding box center [12, 75] width 18 height 15
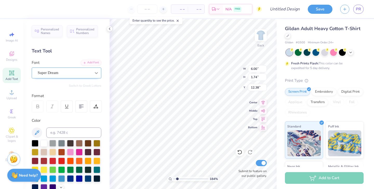
click at [93, 70] on div at bounding box center [96, 72] width 9 height 9
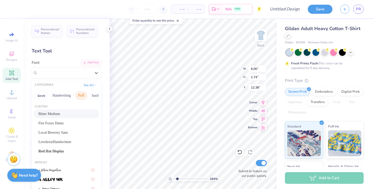
click at [79, 95] on button "Puff" at bounding box center [81, 95] width 12 height 8
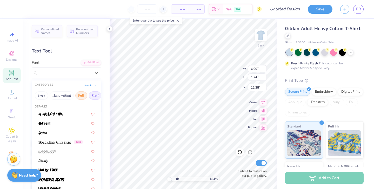
click at [90, 95] on button "Serif" at bounding box center [95, 95] width 13 height 8
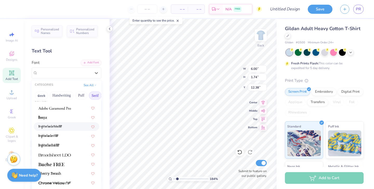
scroll to position [9, 0]
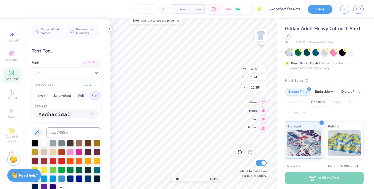
type input "c"
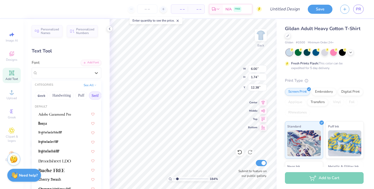
click at [95, 97] on button "Serif" at bounding box center [95, 95] width 13 height 8
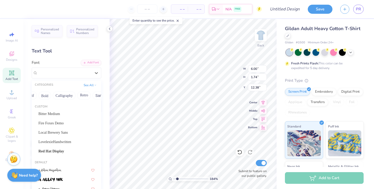
scroll to position [0, 49]
click at [79, 96] on button "Calligraphy" at bounding box center [79, 95] width 23 height 8
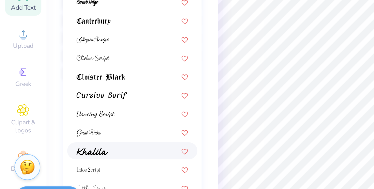
scroll to position [36, 0]
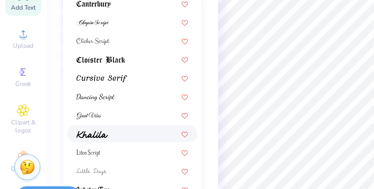
click at [58, 141] on div at bounding box center [66, 142] width 56 height 5
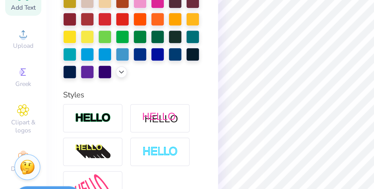
type input "5.44"
type input "1.73"
type input "12.39"
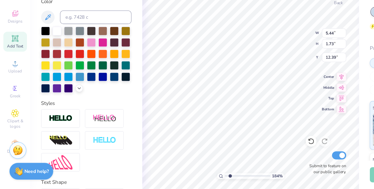
scroll to position [0, 0]
type textarea "California"
type input "4.01"
type input "7.92"
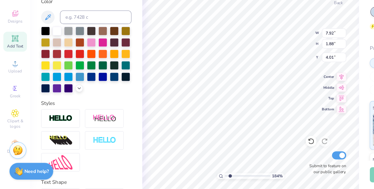
type input "1.88"
type input "4.62"
type input "6.51"
type input "1.55"
type input "4.73"
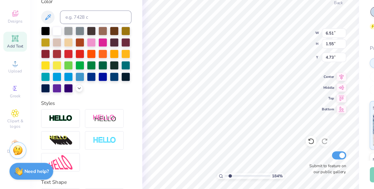
type input "6.18"
type input "1.47"
type input "4.80"
drag, startPoint x: 176, startPoint y: 178, endPoint x: 188, endPoint y: 177, distance: 11.9
type input "4.99"
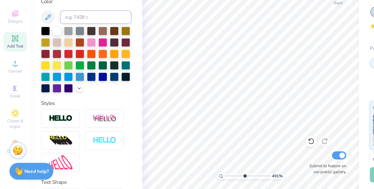
click at [188, 177] on input "range" at bounding box center [190, 178] width 35 height 5
type input "5.76"
type input "1.37"
type input "4.90"
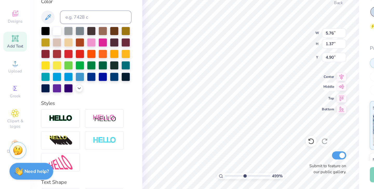
scroll to position [0, 0]
type textarea "Ca"
type input "1.54"
type input "4.05"
type input "4.68"
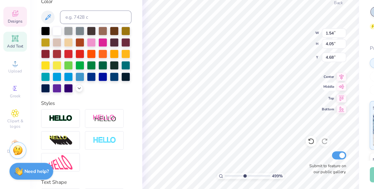
type input "1.57"
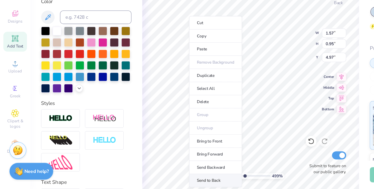
click at [166, 181] on li "Send to Back" at bounding box center [166, 182] width 41 height 10
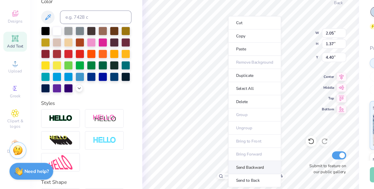
click at [186, 170] on li "Send Backward" at bounding box center [196, 172] width 41 height 10
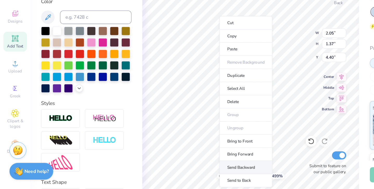
click at [188, 170] on li "Send Backward" at bounding box center [189, 172] width 41 height 10
click at [180, 169] on li "Send Backward" at bounding box center [188, 172] width 41 height 10
click at [180, 171] on li "Send Backward" at bounding box center [191, 172] width 41 height 10
click at [181, 174] on li "Send Backward" at bounding box center [190, 172] width 41 height 10
click at [183, 169] on li "Send Backward" at bounding box center [193, 172] width 41 height 10
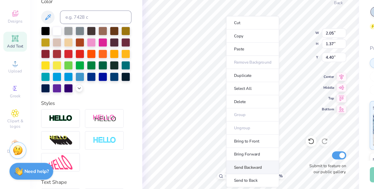
click at [186, 169] on li "Send Backward" at bounding box center [194, 172] width 41 height 10
click at [188, 173] on li "Send Backward" at bounding box center [196, 172] width 41 height 10
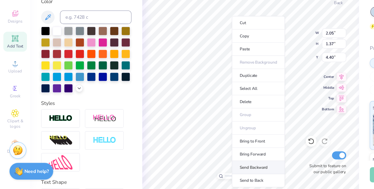
click at [188, 171] on li "Send Backward" at bounding box center [198, 172] width 41 height 10
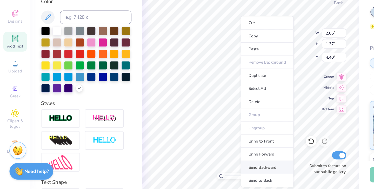
click at [197, 173] on li "Send Backward" at bounding box center [205, 172] width 41 height 10
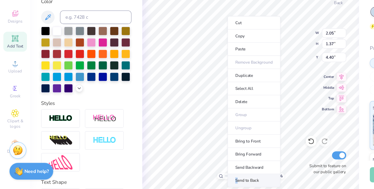
click at [183, 180] on li "Send to Back" at bounding box center [195, 182] width 41 height 10
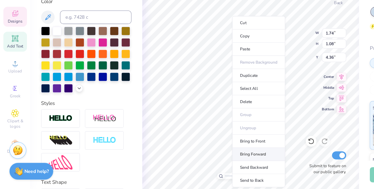
click at [190, 163] on li "Bring Forward" at bounding box center [199, 162] width 41 height 10
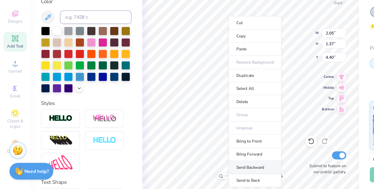
click at [186, 170] on li "Send Backward" at bounding box center [196, 172] width 41 height 10
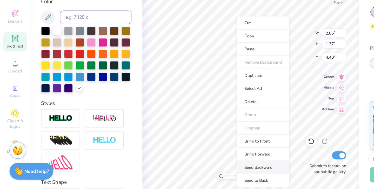
click at [194, 170] on li "Send Backward" at bounding box center [202, 172] width 41 height 10
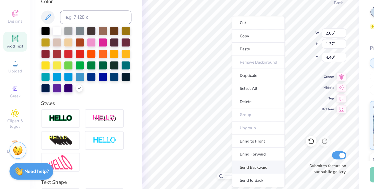
click at [190, 172] on li "Send Backward" at bounding box center [198, 172] width 41 height 10
click at [190, 171] on li "Send Backward" at bounding box center [199, 172] width 41 height 10
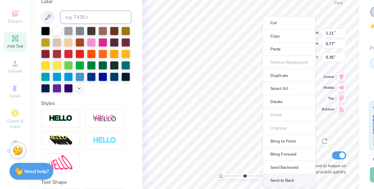
click at [217, 182] on li "Send to Back" at bounding box center [222, 182] width 41 height 10
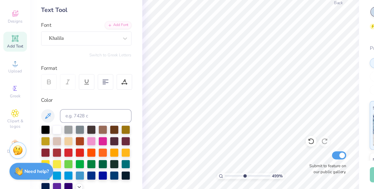
click at [15, 77] on span "Add Text" at bounding box center [11, 79] width 12 height 4
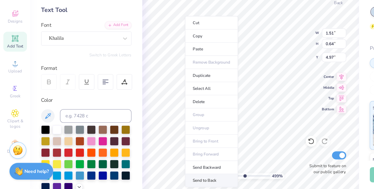
click at [155, 181] on li "Send to Back" at bounding box center [162, 182] width 41 height 10
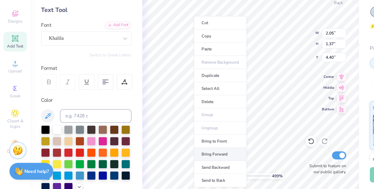
click at [170, 166] on li "Bring Forward" at bounding box center [169, 162] width 41 height 10
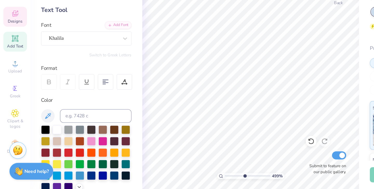
click at [13, 58] on span "Designs" at bounding box center [11, 60] width 11 height 4
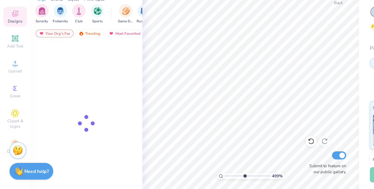
click at [13, 58] on span "Designs" at bounding box center [11, 60] width 11 height 4
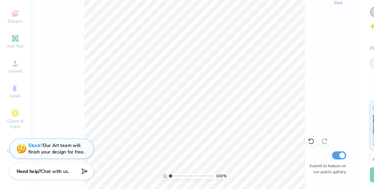
drag, startPoint x: 145, startPoint y: 178, endPoint x: 130, endPoint y: 178, distance: 14.8
click at [130, 178] on input "range" at bounding box center [147, 178] width 35 height 5
click at [47, 157] on div "Stuck? Our Art team will finish your design for free." at bounding box center [43, 157] width 43 height 10
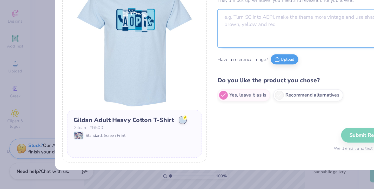
click at [193, 64] on textarea at bounding box center [239, 65] width 145 height 30
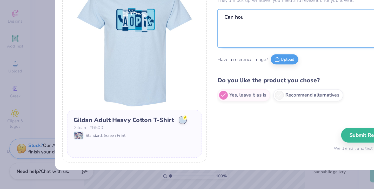
click at [191, 61] on textarea "Can hou" at bounding box center [239, 65] width 145 height 30
click at [190, 59] on textarea "Can hou" at bounding box center [239, 65] width 145 height 30
drag, startPoint x: 188, startPoint y: 57, endPoint x: 180, endPoint y: 57, distance: 8.0
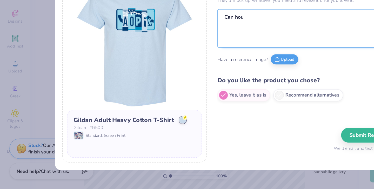
click at [180, 57] on textarea "Can hou" at bounding box center [239, 65] width 145 height 30
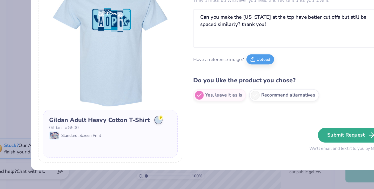
click at [272, 149] on button "Submit Request" at bounding box center [288, 147] width 50 height 11
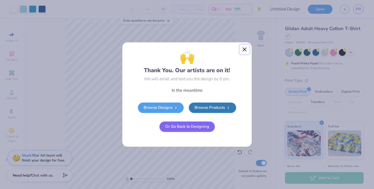
click at [245, 49] on button "Close" at bounding box center [244, 50] width 10 height 10
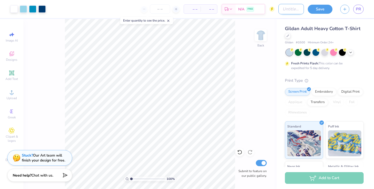
click at [278, 12] on input "Design Title" at bounding box center [290, 9] width 25 height 10
click at [291, 10] on input "liscense plate idea" at bounding box center [290, 9] width 25 height 10
click at [300, 11] on input "license plate idea" at bounding box center [290, 9] width 25 height 10
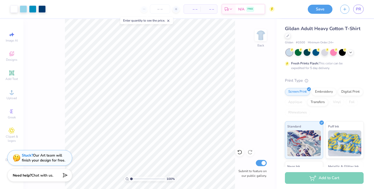
drag, startPoint x: 328, startPoint y: 7, endPoint x: 352, endPoint y: 17, distance: 26.0
click at [328, 7] on button "Save" at bounding box center [319, 9] width 25 height 9
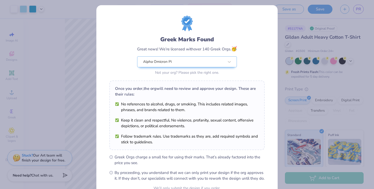
scroll to position [54, 0]
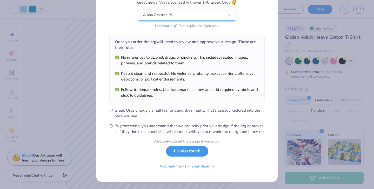
click at [183, 150] on button "I Understand!" at bounding box center [187, 151] width 42 height 11
